Goal: Information Seeking & Learning: Learn about a topic

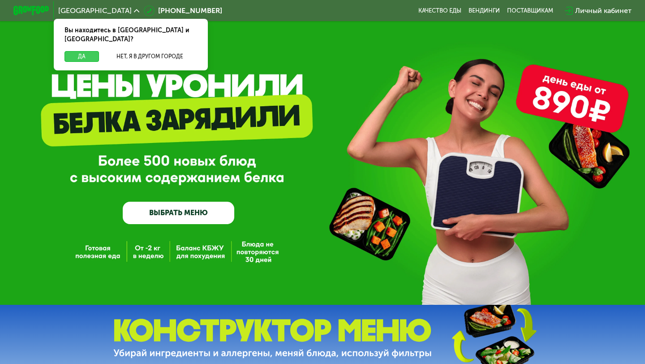
click at [93, 51] on button "Да" at bounding box center [81, 56] width 34 height 11
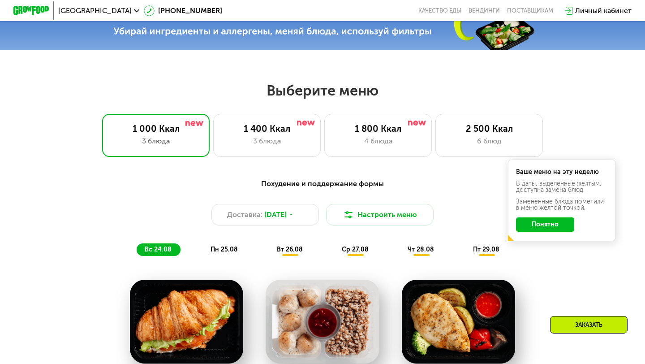
scroll to position [323, 0]
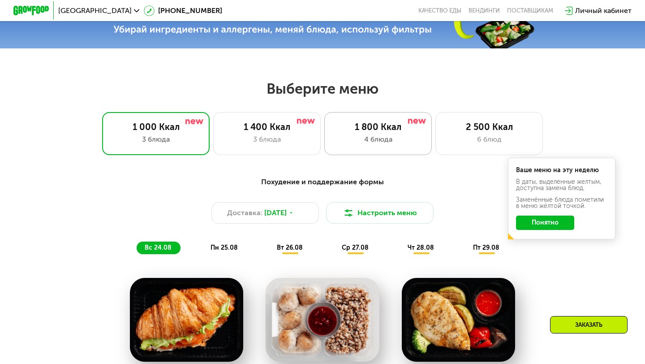
click at [413, 132] on div "1 800 Ккал" at bounding box center [378, 126] width 89 height 11
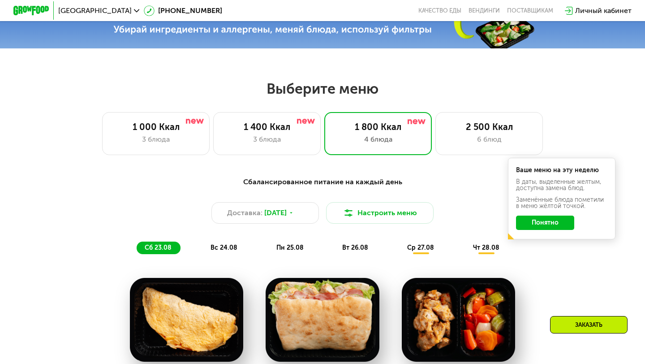
click at [546, 222] on button "Понятно" at bounding box center [545, 222] width 58 height 14
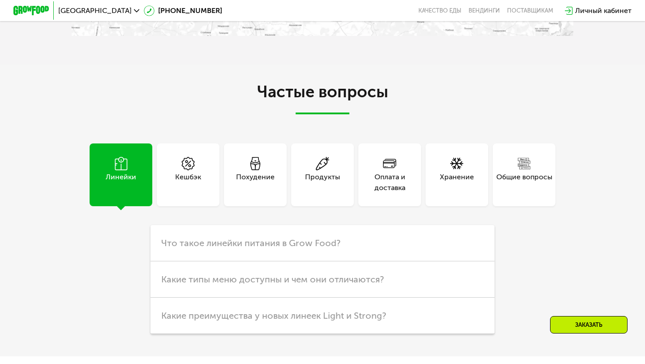
scroll to position [2143, 0]
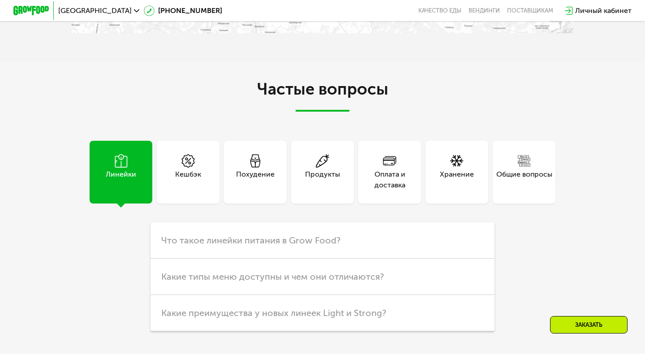
click at [253, 172] on div "Похудение" at bounding box center [255, 179] width 38 height 21
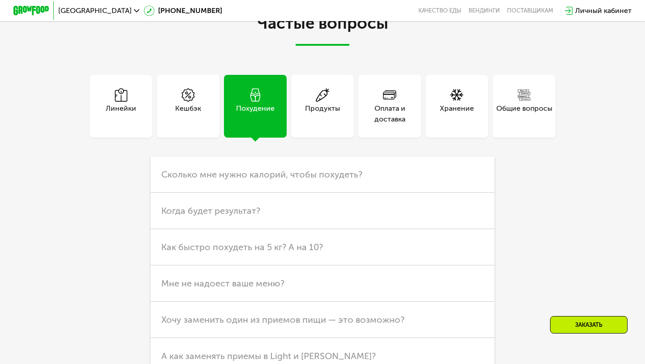
scroll to position [2223, 0]
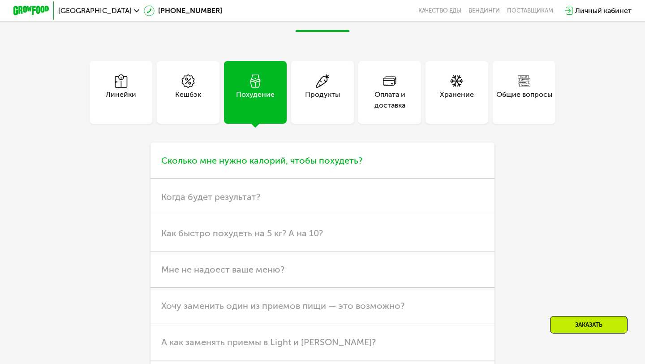
click at [252, 156] on span "Сколько мне нужно калорий, чтобы похудеть?" at bounding box center [261, 160] width 201 height 11
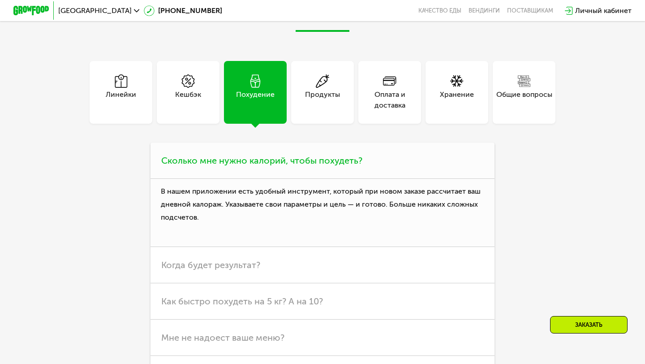
click at [252, 156] on span "Сколько мне нужно калорий, чтобы похудеть?" at bounding box center [261, 160] width 201 height 11
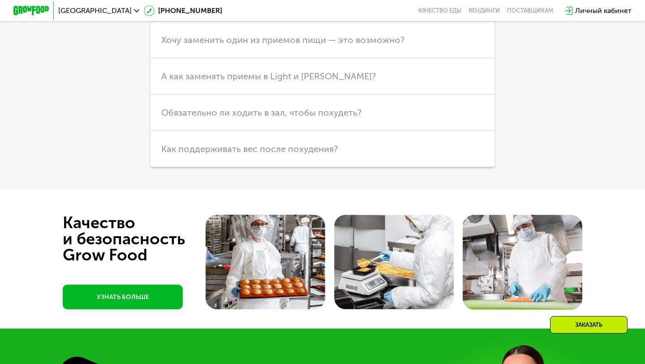
scroll to position [2496, 0]
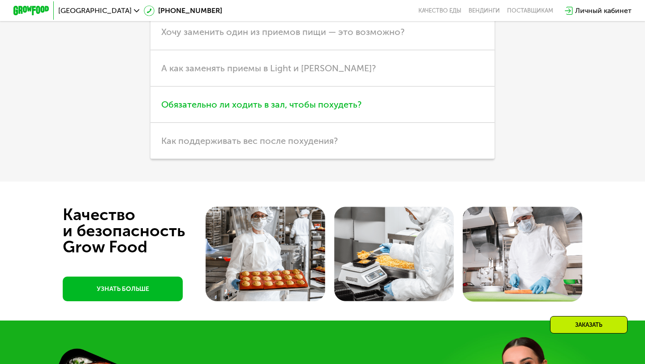
click at [240, 108] on span "Обязательно ли ходить в зал, чтобы похудеть?" at bounding box center [261, 104] width 200 height 11
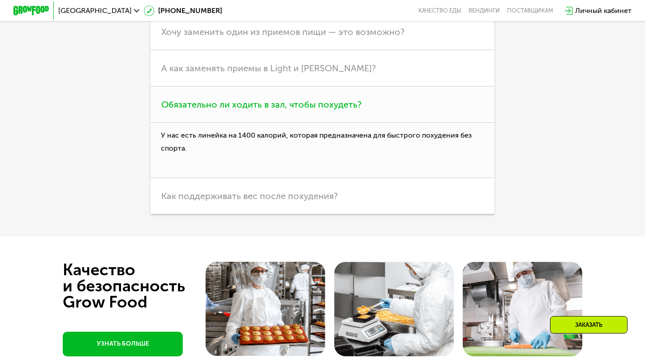
click at [240, 108] on span "Обязательно ли ходить в зал, чтобы похудеть?" at bounding box center [261, 104] width 200 height 11
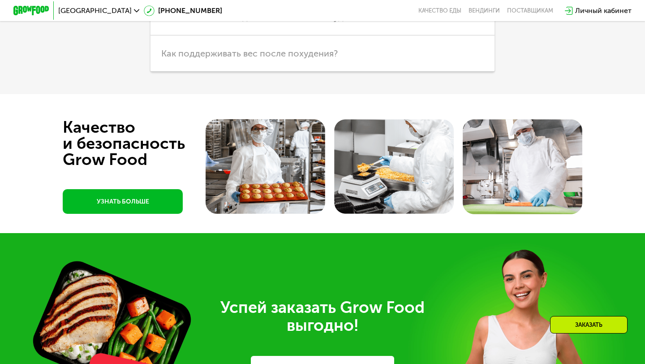
scroll to position [2589, 0]
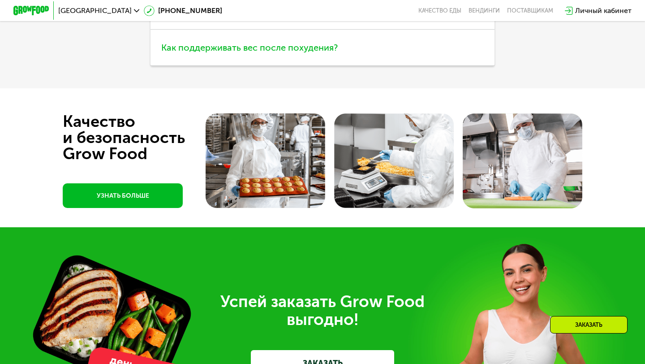
click at [214, 52] on span "Как поддерживать вес после похудения?" at bounding box center [249, 47] width 176 height 11
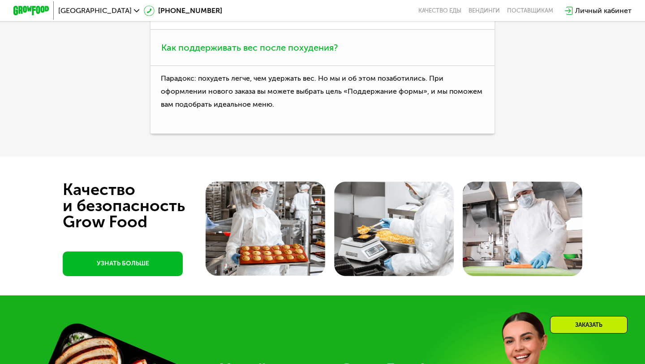
click at [214, 52] on span "Как поддерживать вес после похудения?" at bounding box center [249, 47] width 176 height 11
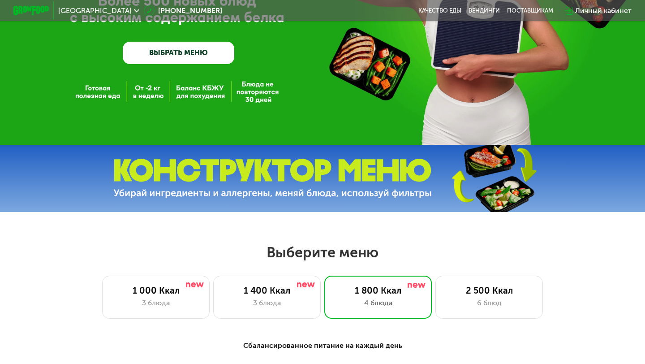
scroll to position [0, 0]
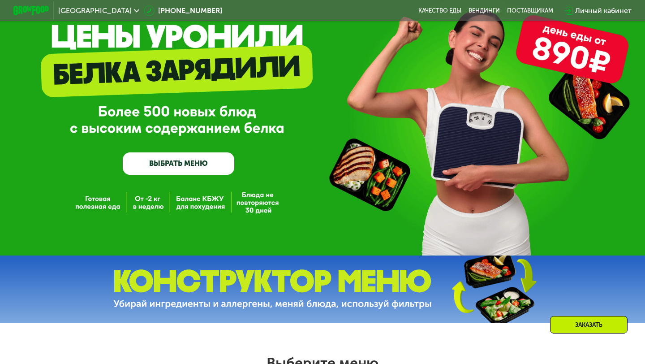
click at [191, 168] on link "ВЫБРАТЬ МЕНЮ" at bounding box center [178, 163] width 111 height 22
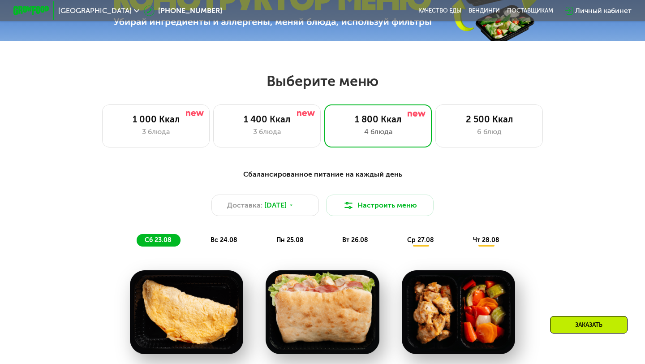
scroll to position [382, 0]
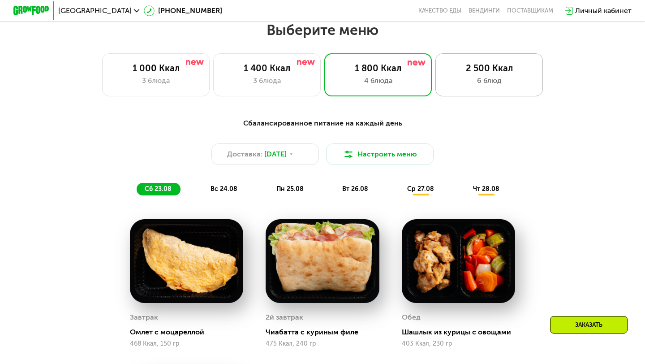
click at [469, 65] on div "2 500 Ккал" at bounding box center [489, 68] width 89 height 11
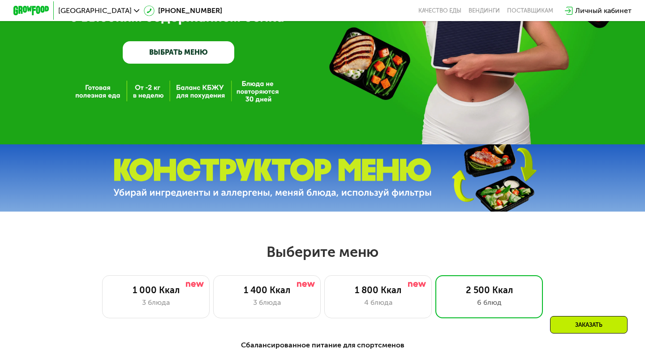
scroll to position [0, 0]
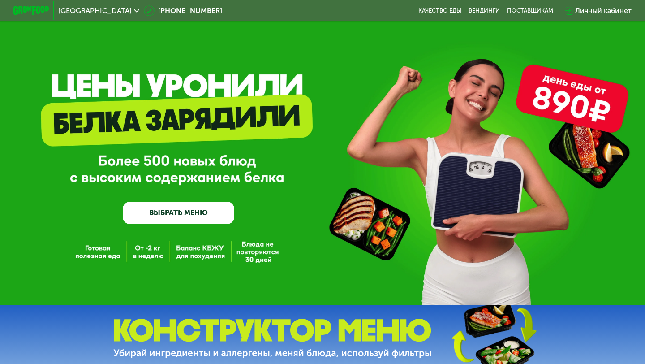
click at [192, 210] on link "ВЫБРАТЬ МЕНЮ" at bounding box center [178, 212] width 111 height 22
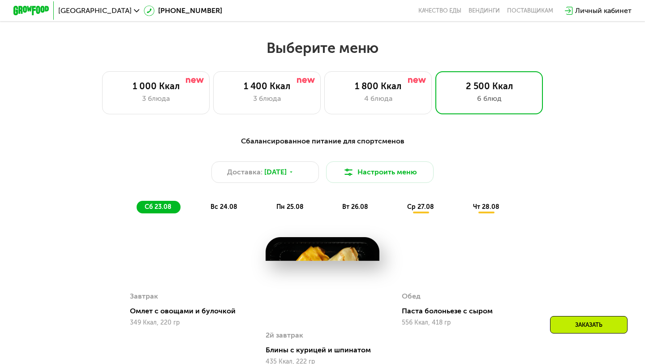
scroll to position [382, 0]
